Goal: Task Accomplishment & Management: Manage account settings

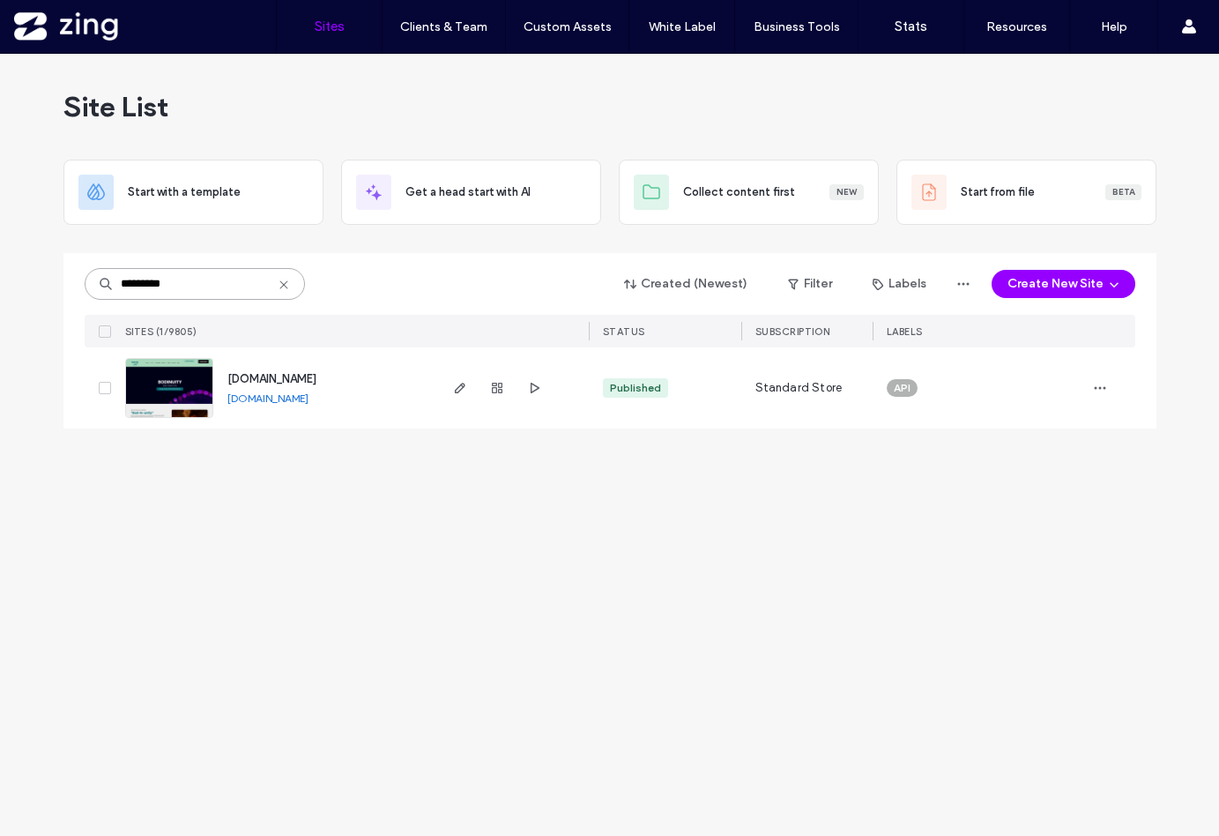
drag, startPoint x: 200, startPoint y: 284, endPoint x: 29, endPoint y: 283, distance: 171.1
click at [29, 283] on div "Site List Start with a template Get a head start with AI Collect content first …" at bounding box center [609, 445] width 1219 height 782
drag, startPoint x: 169, startPoint y: 294, endPoint x: 26, endPoint y: 267, distance: 145.3
click at [26, 267] on div "Site List Start with a template Get a head start with AI Collect content first …" at bounding box center [609, 445] width 1219 height 782
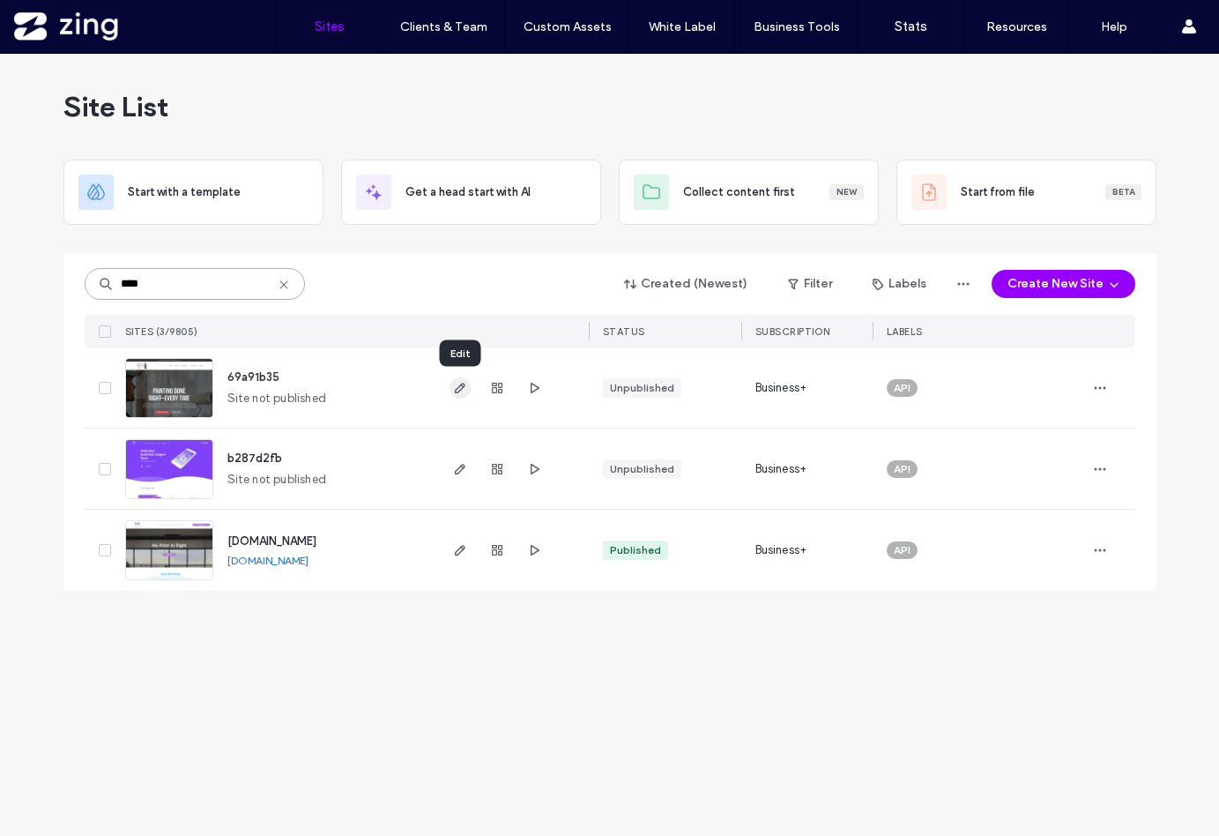
type input "****"
click at [455, 384] on icon "button" at bounding box center [460, 388] width 14 height 14
drag, startPoint x: 135, startPoint y: 299, endPoint x: -26, endPoint y: 263, distance: 165.4
click at [0, 263] on html ".wqwq-1{fill:#231f20;} .cls-1q, .cls-2q { fill-rule: evenodd; } .cls-2q { fill:…" at bounding box center [609, 418] width 1219 height 836
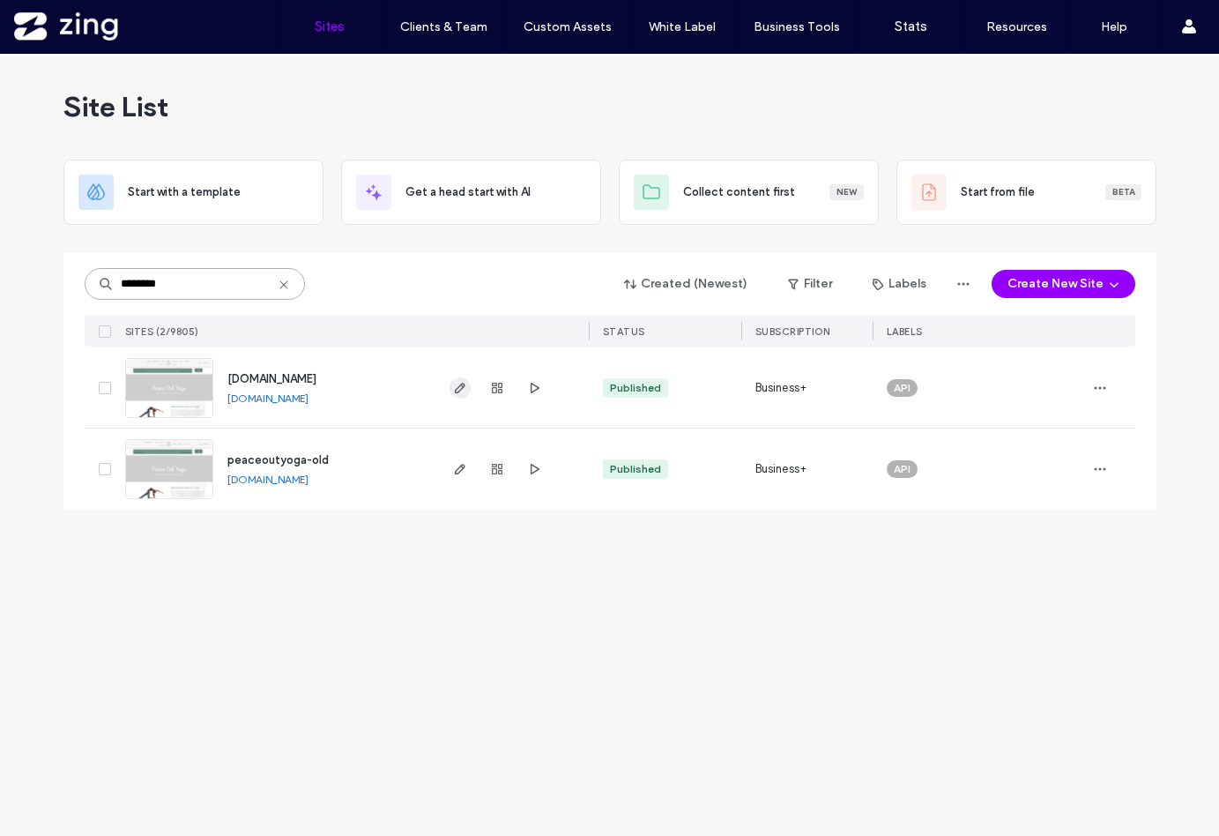
type input "********"
click at [459, 387] on icon "button" at bounding box center [460, 388] width 14 height 14
click at [459, 471] on use "button" at bounding box center [459, 469] width 11 height 11
drag, startPoint x: 205, startPoint y: 287, endPoint x: -24, endPoint y: 286, distance: 228.4
click at [0, 286] on html ".wqwq-1{fill:#231f20;} .cls-1q, .cls-2q { fill-rule: evenodd; } .cls-2q { fill:…" at bounding box center [609, 418] width 1219 height 836
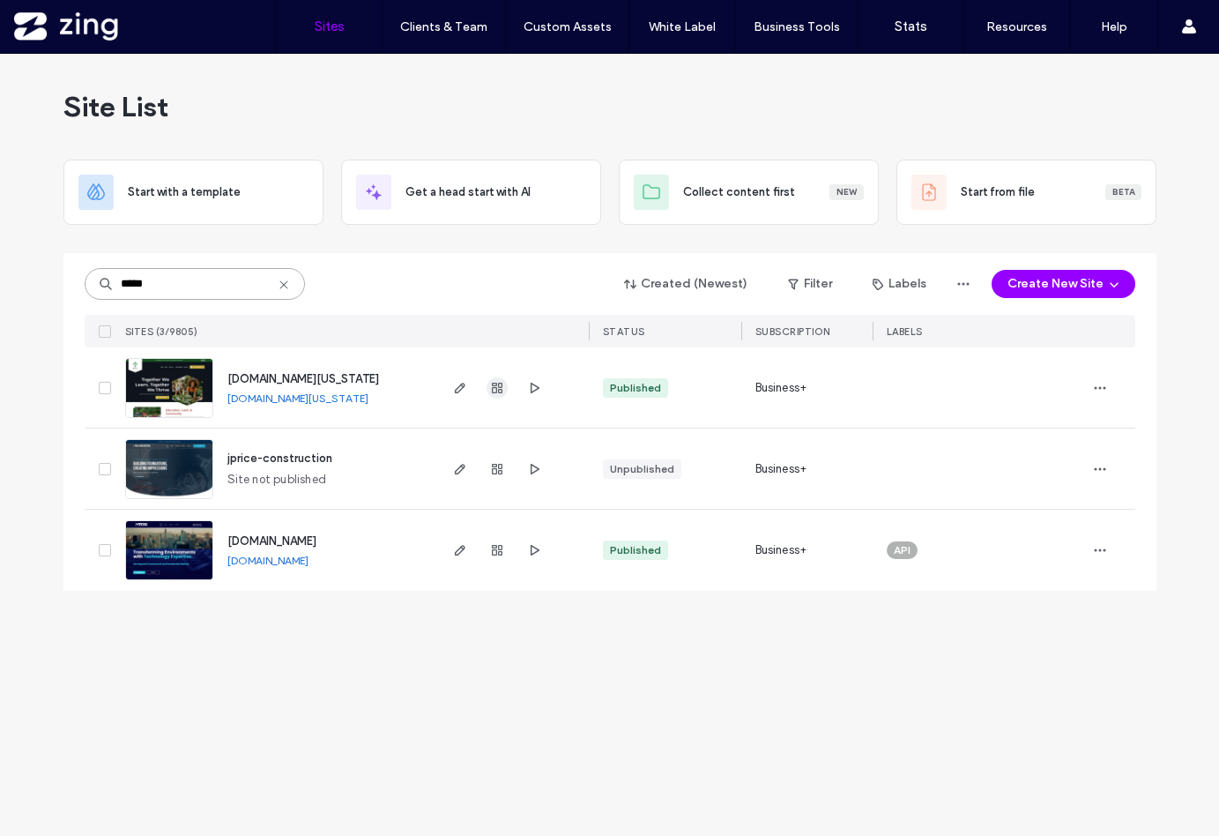
type input "*****"
click at [495, 392] on use "button" at bounding box center [497, 388] width 11 height 11
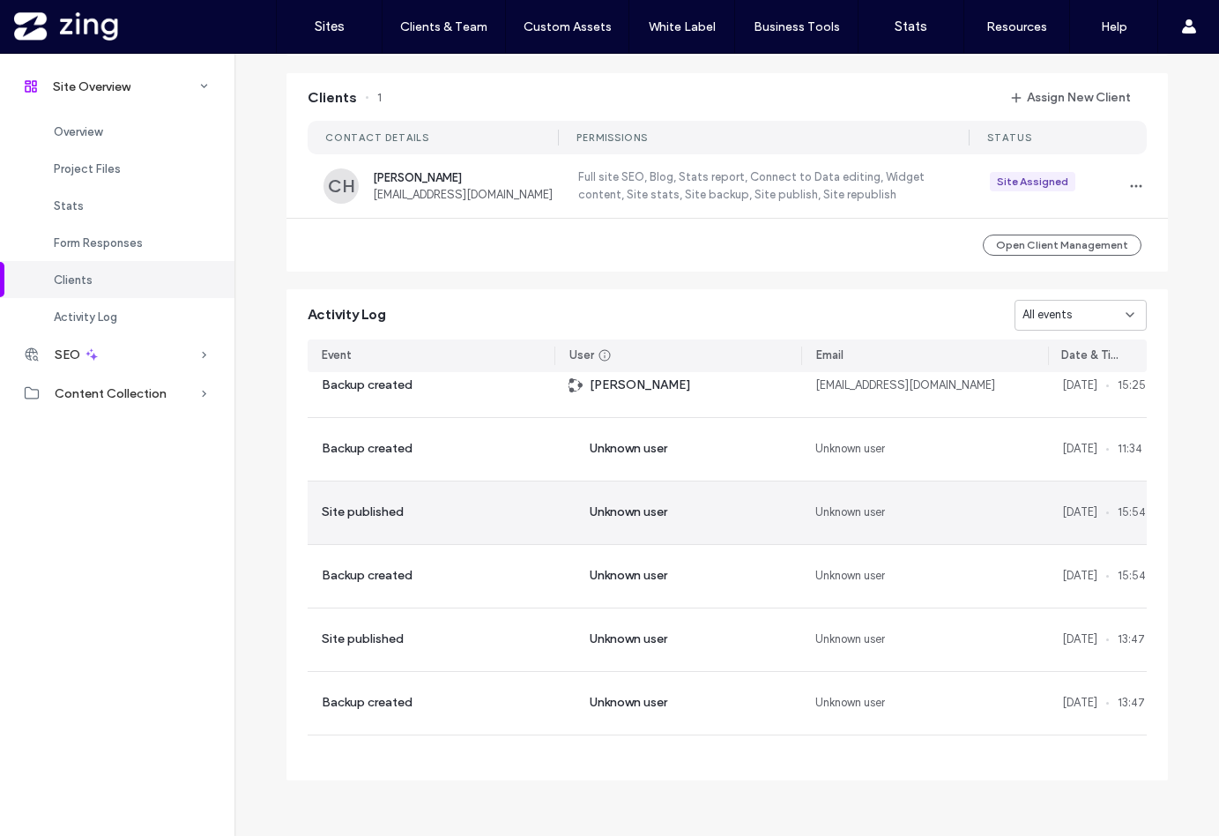
scroll to position [269, 0]
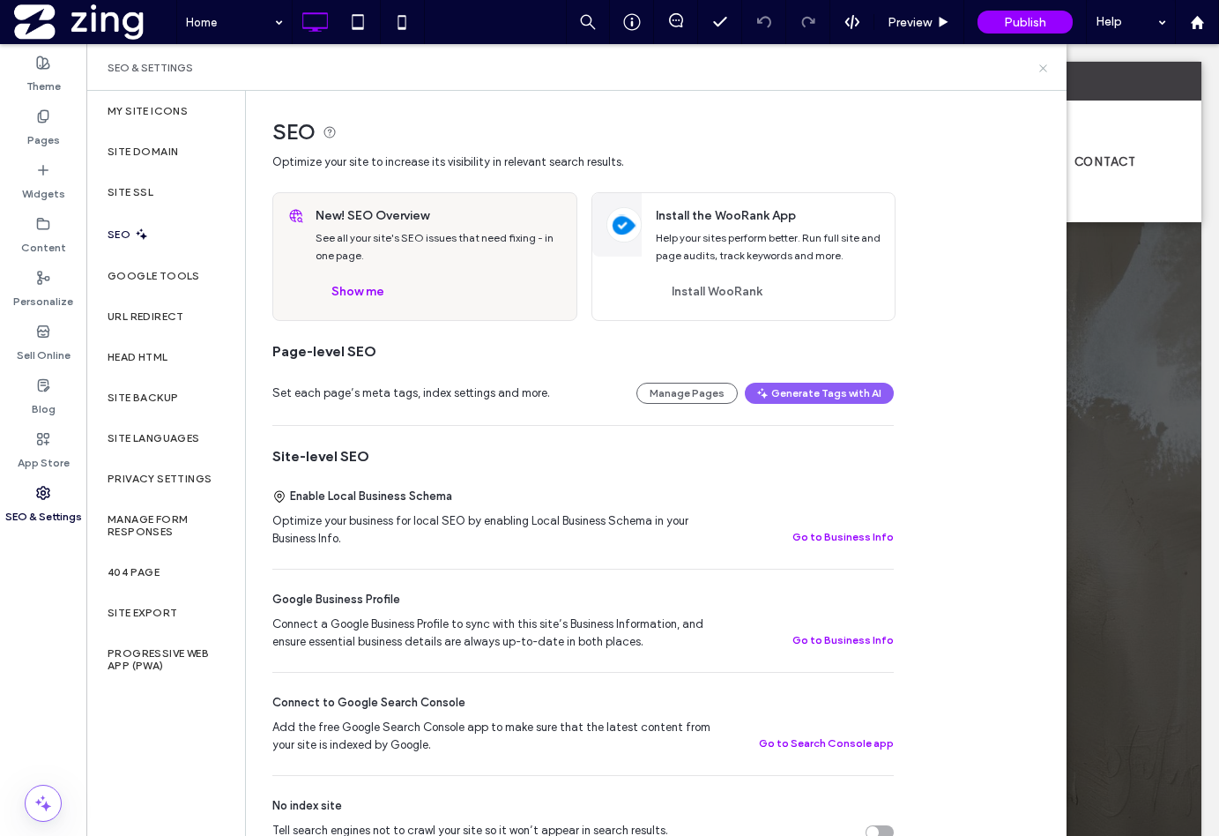
click at [1046, 63] on icon at bounding box center [1043, 68] width 13 height 13
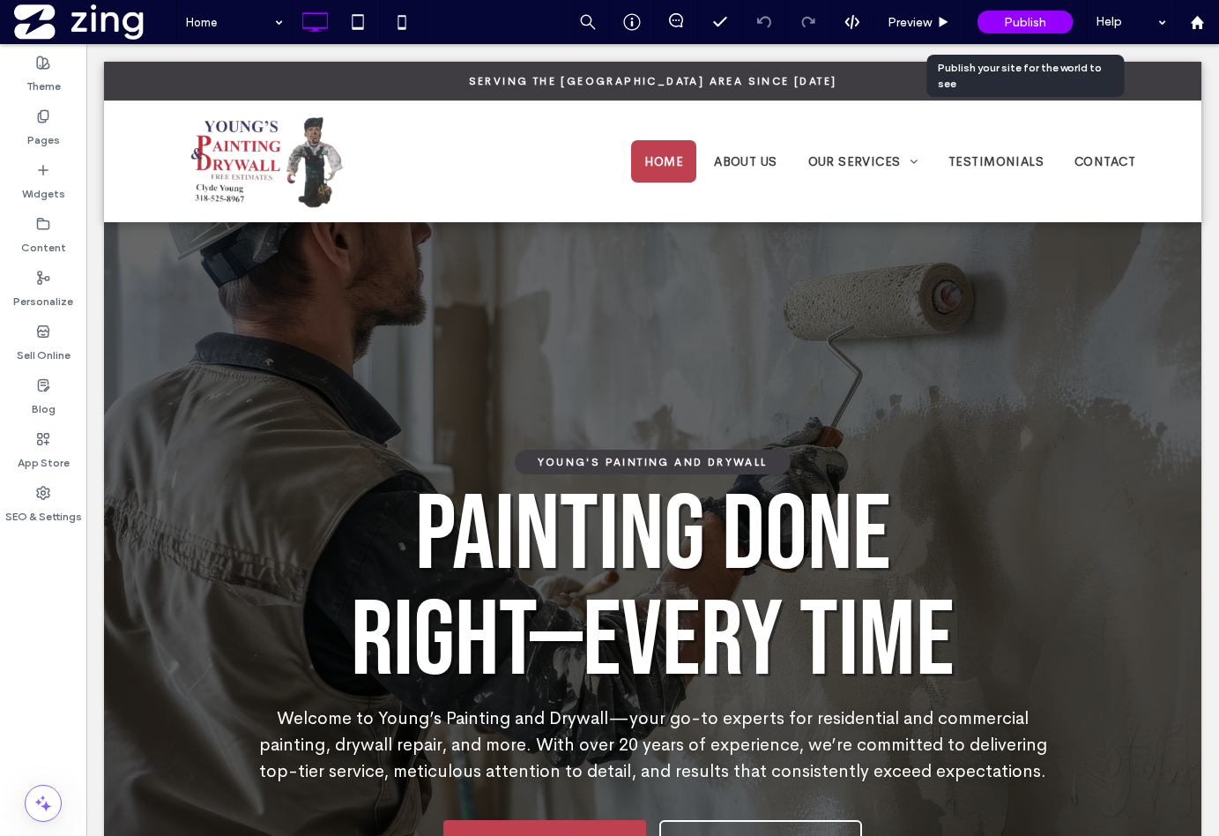
click at [1015, 26] on span "Publish" at bounding box center [1025, 22] width 42 height 15
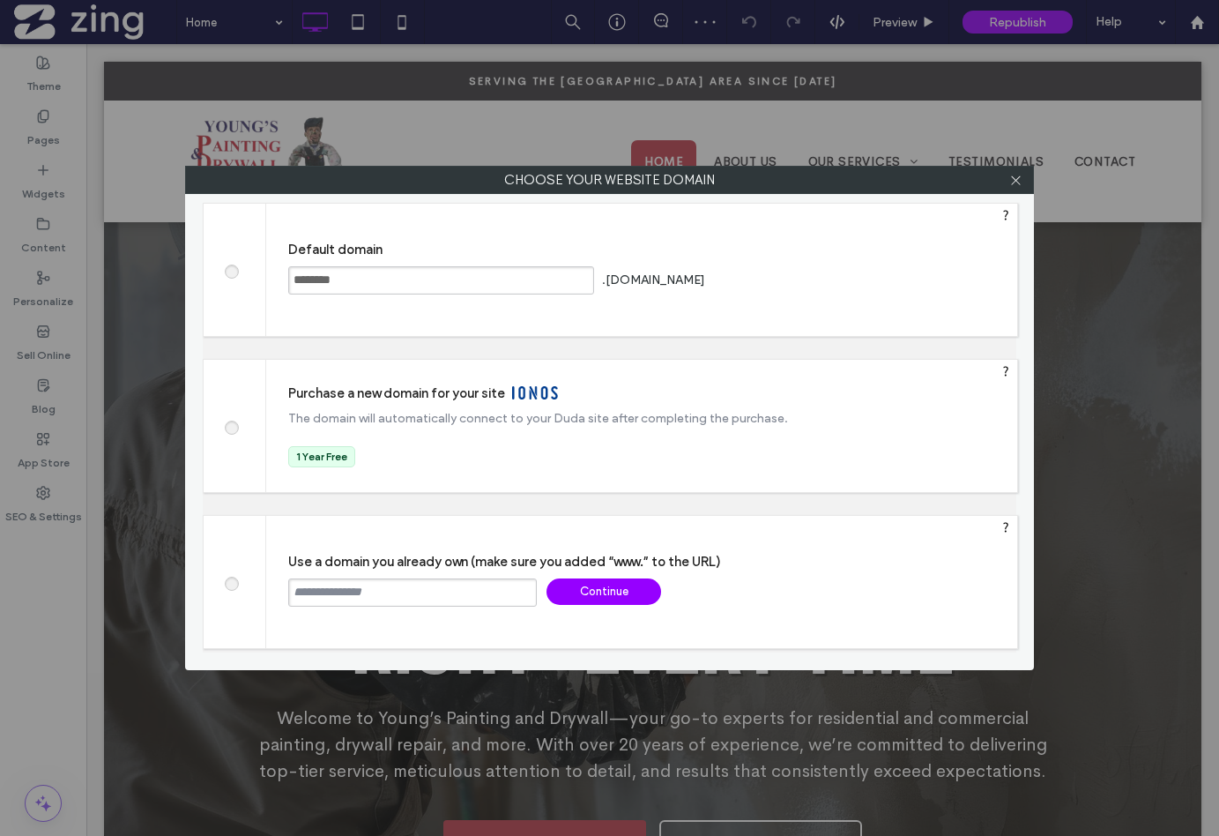
click at [399, 599] on input "text" at bounding box center [412, 592] width 249 height 28
type input "**********"
click at [593, 591] on div "Continue" at bounding box center [604, 591] width 115 height 26
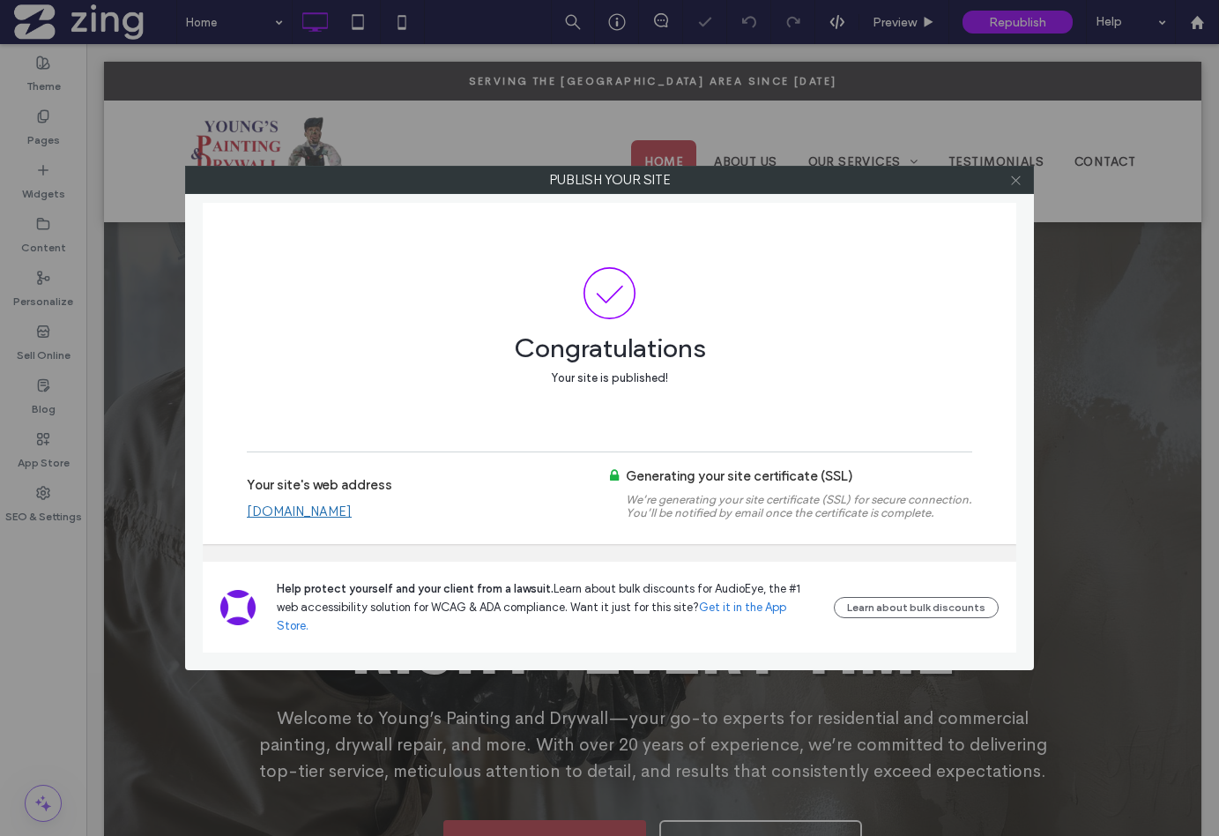
click at [1018, 181] on icon at bounding box center [1016, 180] width 13 height 13
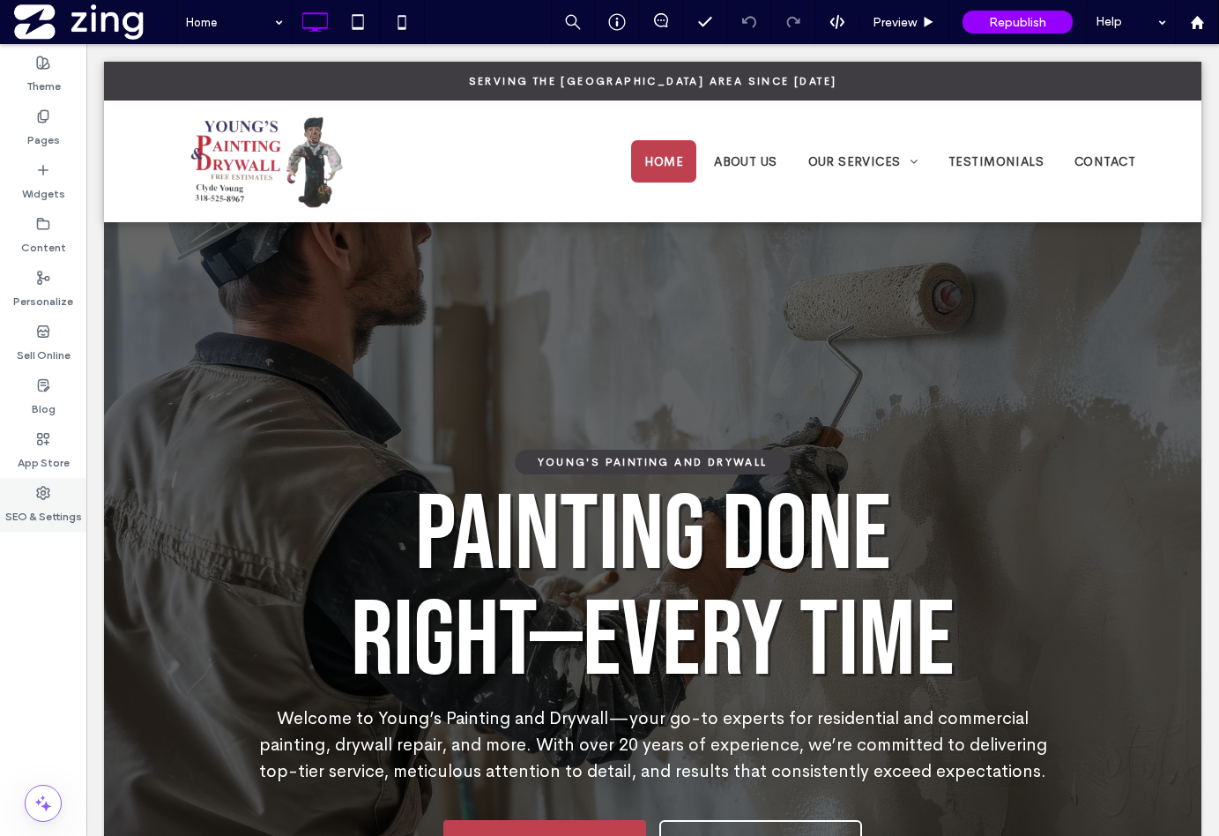
click at [31, 520] on label "SEO & Settings" at bounding box center [43, 512] width 77 height 25
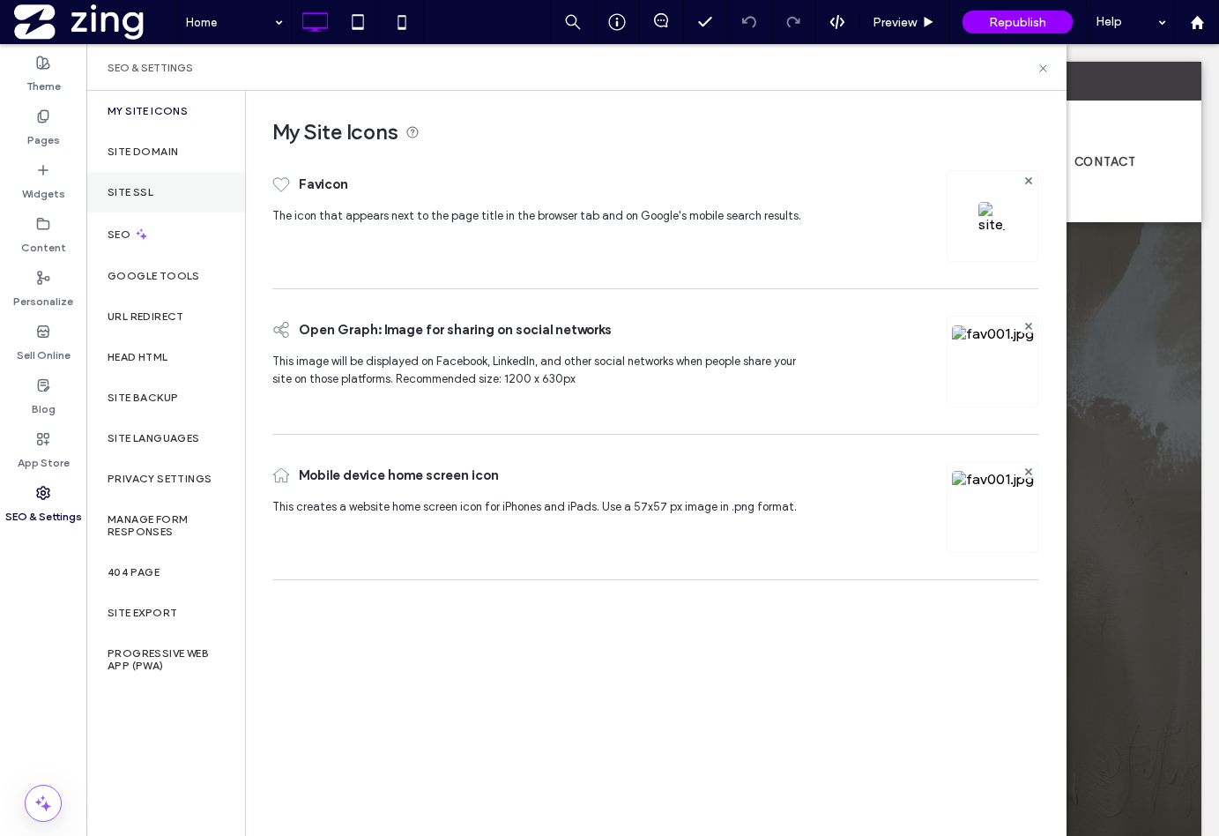
click at [148, 192] on label "Site SSL" at bounding box center [131, 192] width 46 height 12
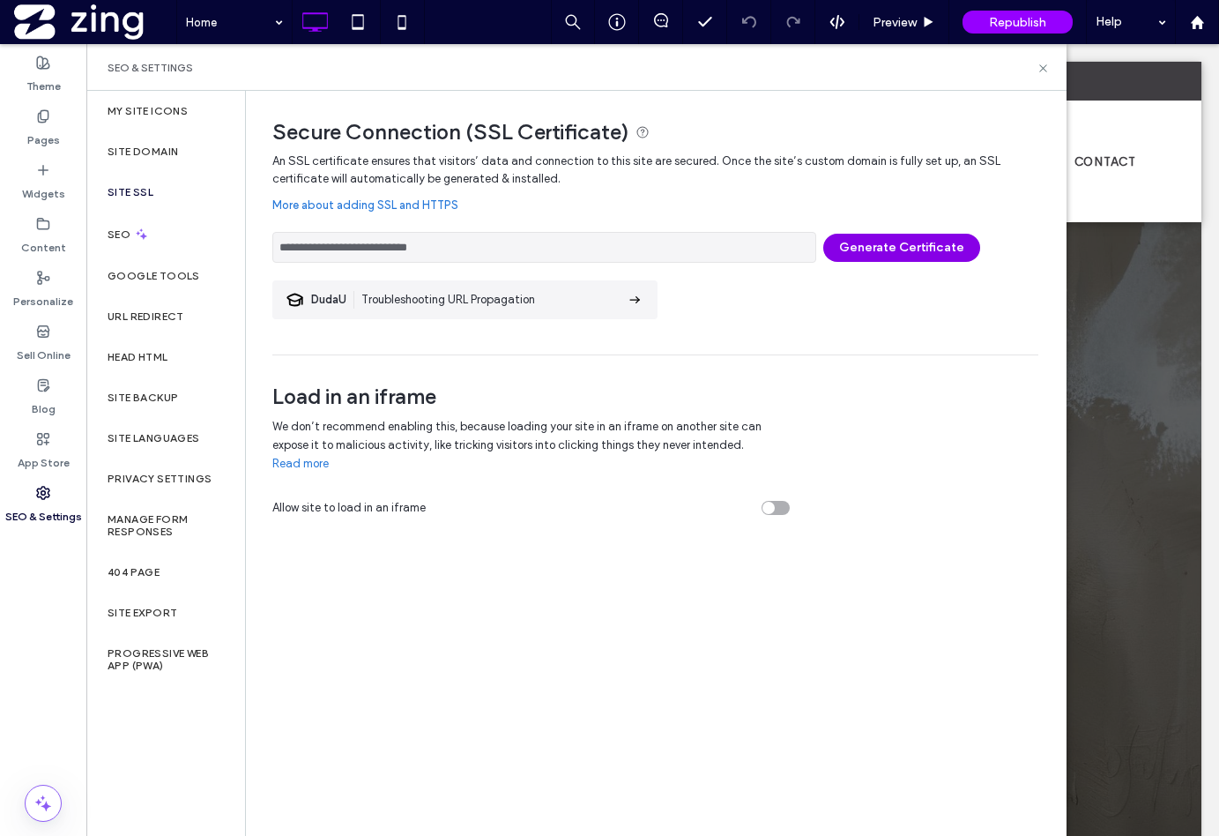
click at [856, 249] on button "Generate Certificate" at bounding box center [902, 248] width 157 height 28
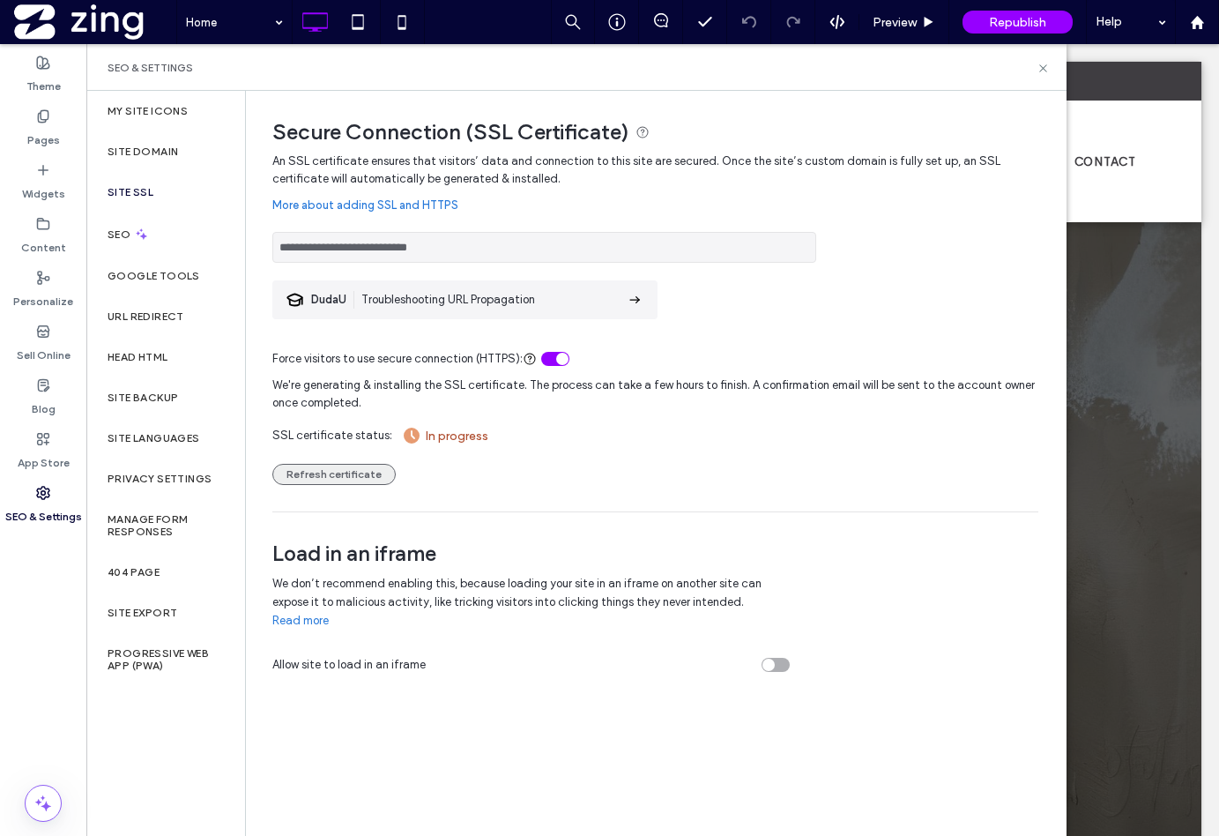
click at [317, 474] on button "Refresh certificate" at bounding box center [333, 474] width 123 height 21
click at [323, 466] on button "Refresh certificate" at bounding box center [333, 474] width 123 height 21
click at [342, 471] on button "Refresh certificate" at bounding box center [333, 474] width 123 height 21
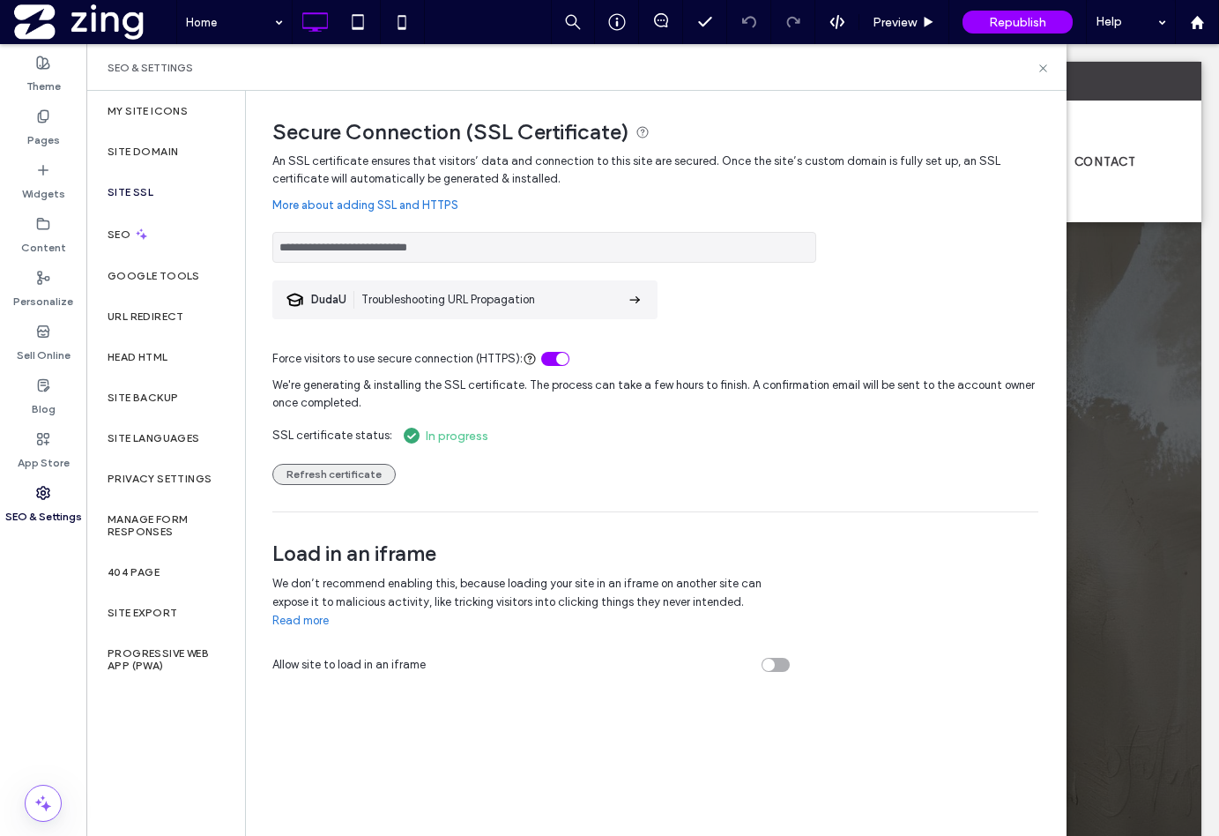
click at [330, 475] on button "Refresh certificate" at bounding box center [333, 474] width 123 height 21
